Goal: Information Seeking & Learning: Find specific fact

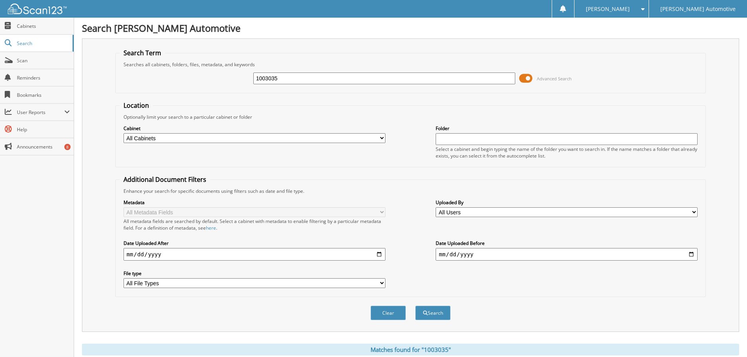
drag, startPoint x: 287, startPoint y: 75, endPoint x: 266, endPoint y: 73, distance: 21.3
click at [266, 73] on input "1003035" at bounding box center [384, 79] width 262 height 12
type input "1002969"
click at [415, 306] on button "Search" at bounding box center [432, 313] width 35 height 15
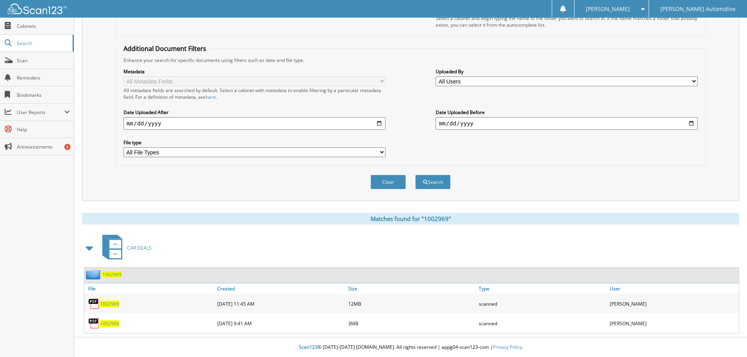
click at [111, 302] on span "1002969" at bounding box center [109, 304] width 19 height 7
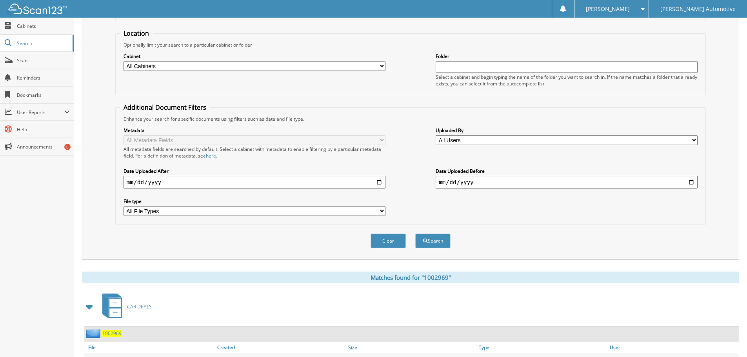
scroll to position [0, 0]
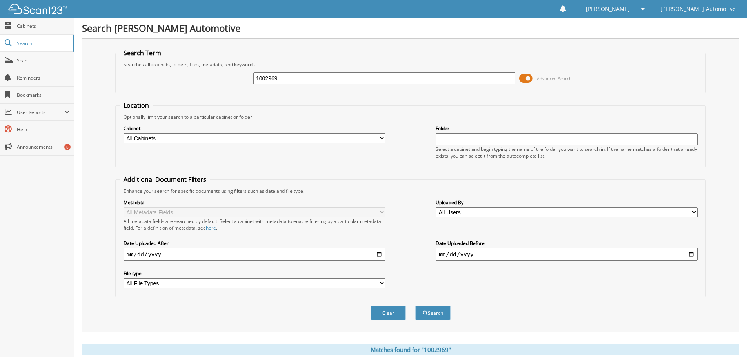
drag, startPoint x: 283, startPoint y: 78, endPoint x: 269, endPoint y: 78, distance: 13.3
click at [269, 78] on input "1002969" at bounding box center [384, 79] width 262 height 12
type input "1002889"
click at [415, 306] on button "Search" at bounding box center [432, 313] width 35 height 15
click at [436, 319] on button "Search" at bounding box center [432, 313] width 35 height 15
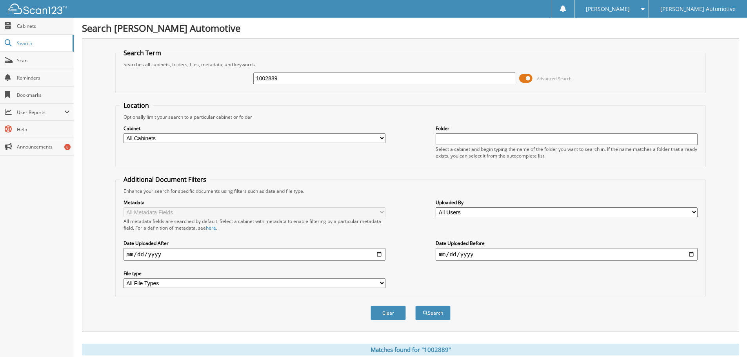
drag, startPoint x: 296, startPoint y: 81, endPoint x: 268, endPoint y: 83, distance: 27.9
click at [268, 83] on input "1002889" at bounding box center [384, 79] width 262 height 12
type input "1002969"
click at [415, 306] on button "Search" at bounding box center [432, 313] width 35 height 15
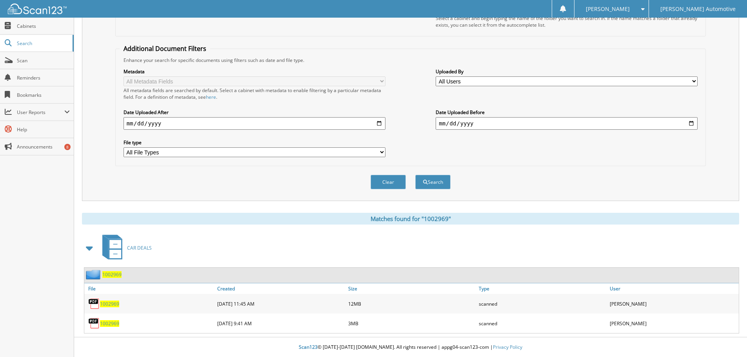
click at [115, 323] on span "1002969" at bounding box center [109, 323] width 19 height 7
